Goal: Use online tool/utility: Utilize a website feature to perform a specific function

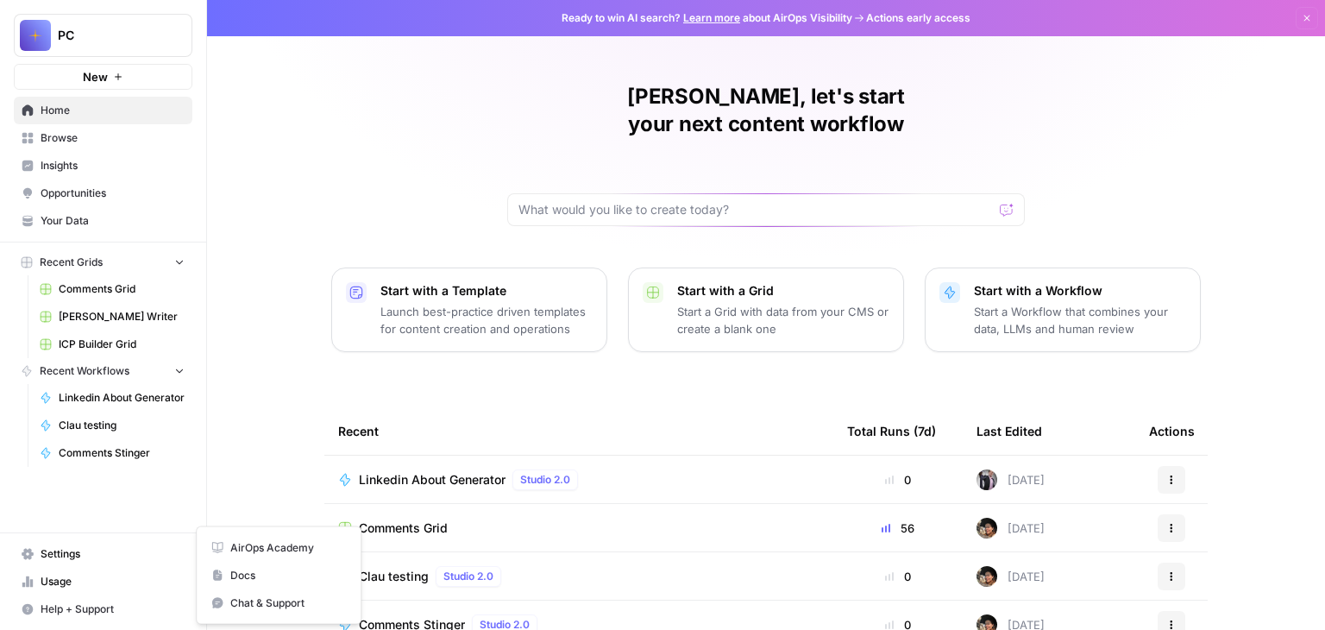
click at [60, 604] on span "Help + Support" at bounding box center [113, 609] width 144 height 16
click at [52, 600] on button "Help + Support" at bounding box center [103, 609] width 179 height 28
click at [85, 607] on span "Help + Support" at bounding box center [113, 609] width 144 height 16
click at [102, 191] on span "Opportunities" at bounding box center [113, 193] width 144 height 16
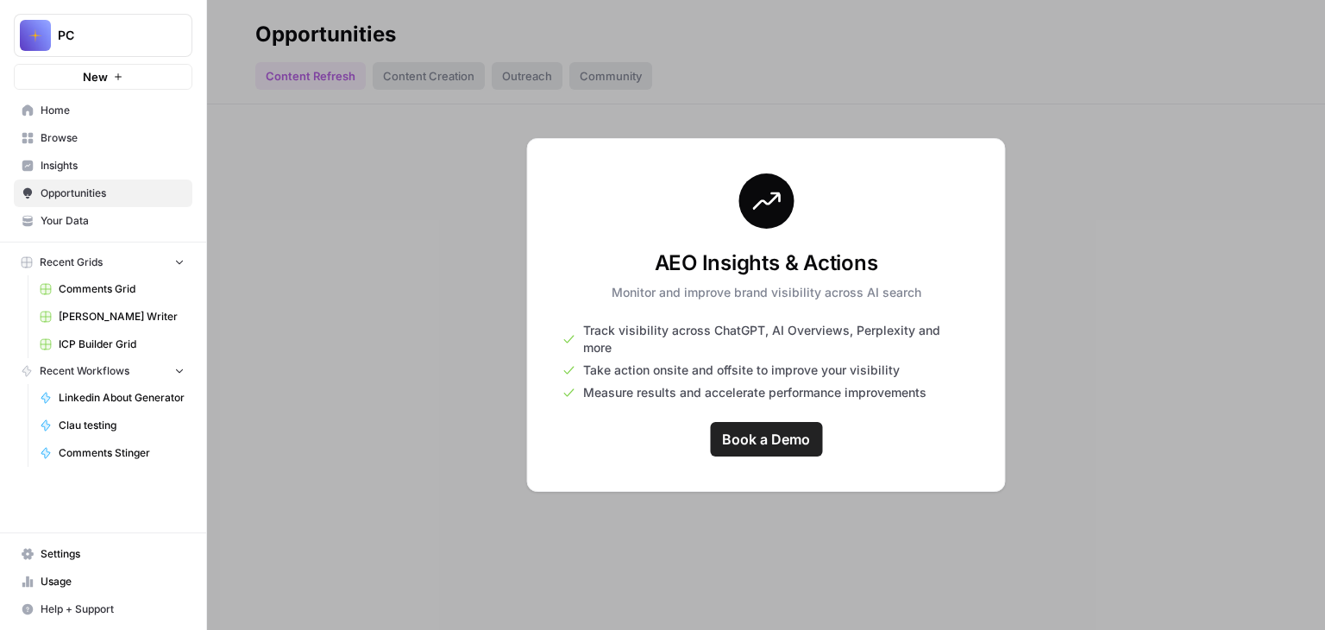
click at [87, 391] on span "Linkedin About Generator" at bounding box center [122, 398] width 126 height 16
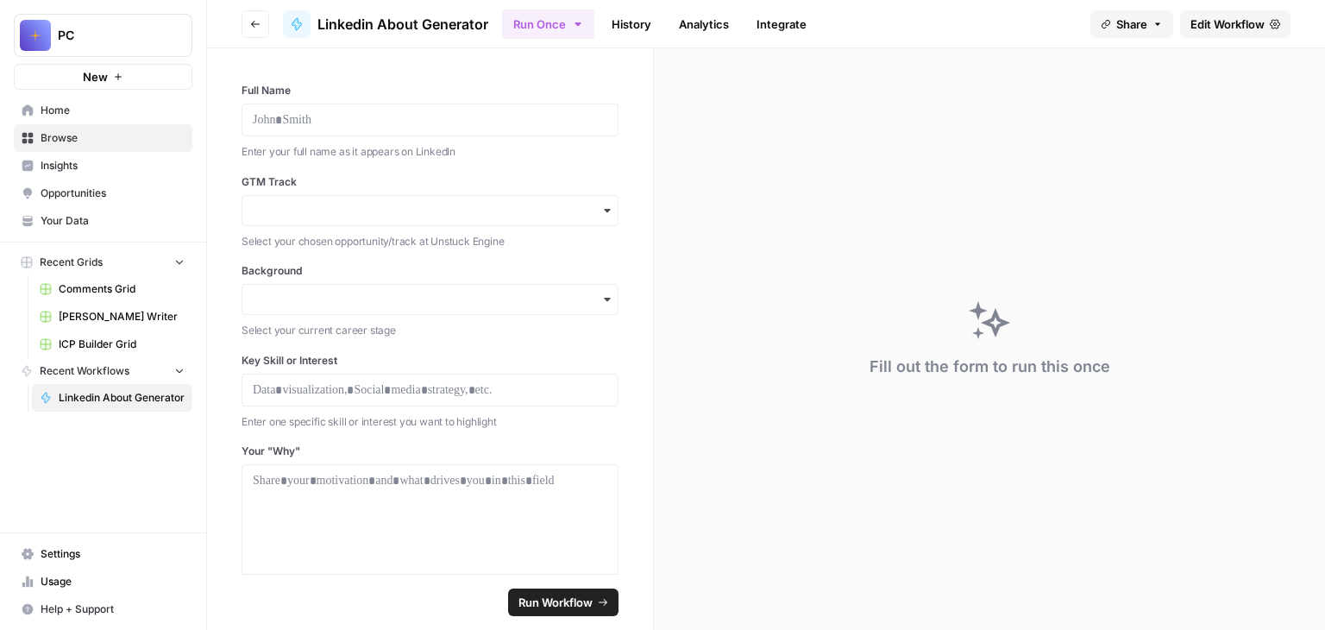
click at [53, 610] on span "Help + Support" at bounding box center [113, 609] width 144 height 16
click at [251, 542] on span "AirOps Academy" at bounding box center [288, 548] width 116 height 16
click at [97, 288] on span "Comments Grid" at bounding box center [122, 289] width 126 height 16
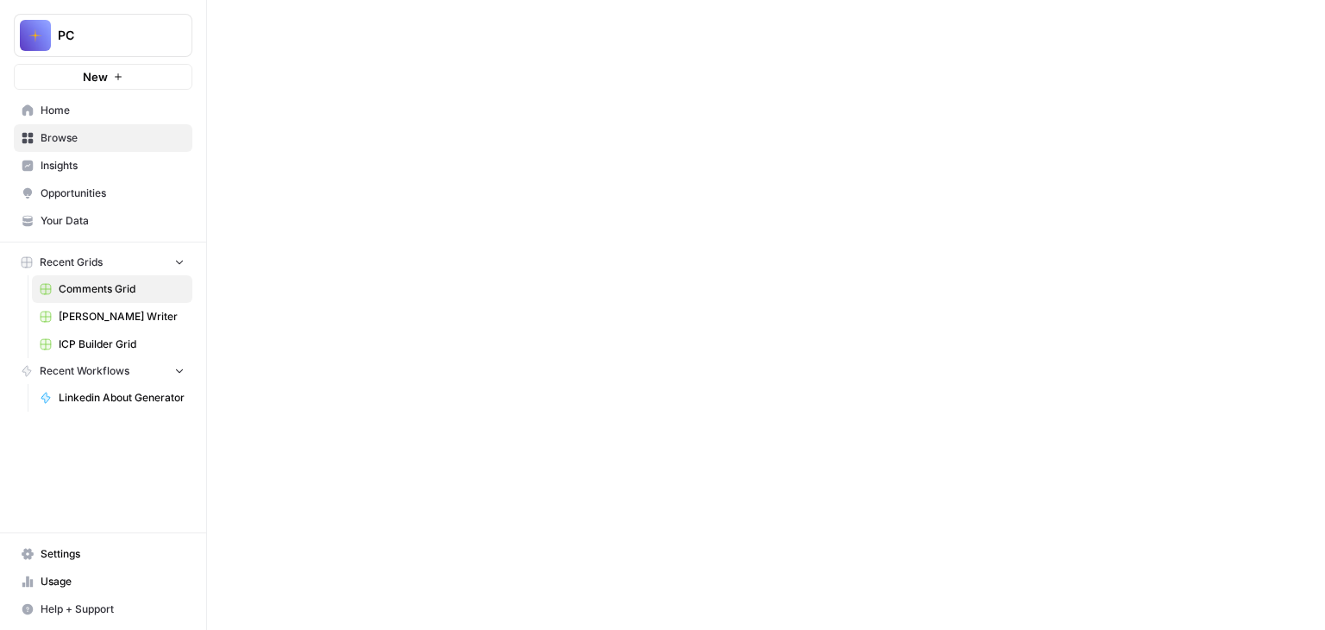
click at [106, 319] on span "[PERSON_NAME] Writer" at bounding box center [122, 317] width 126 height 16
